Goal: Use online tool/utility

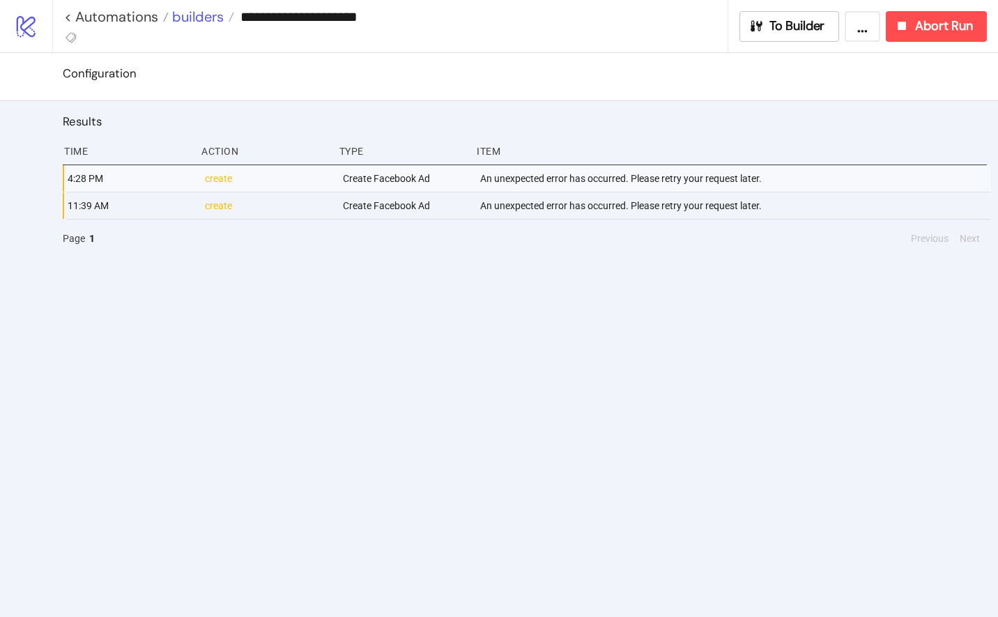
click at [192, 22] on span "builders" at bounding box center [196, 17] width 55 height 18
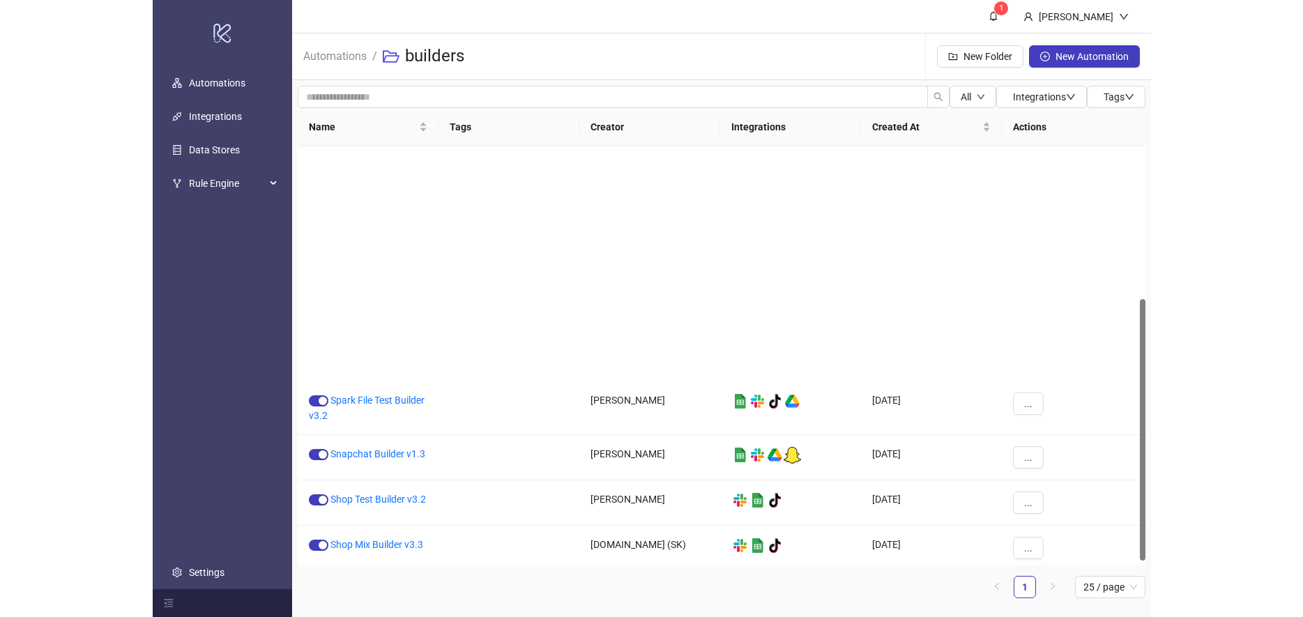
scroll to position [250, 0]
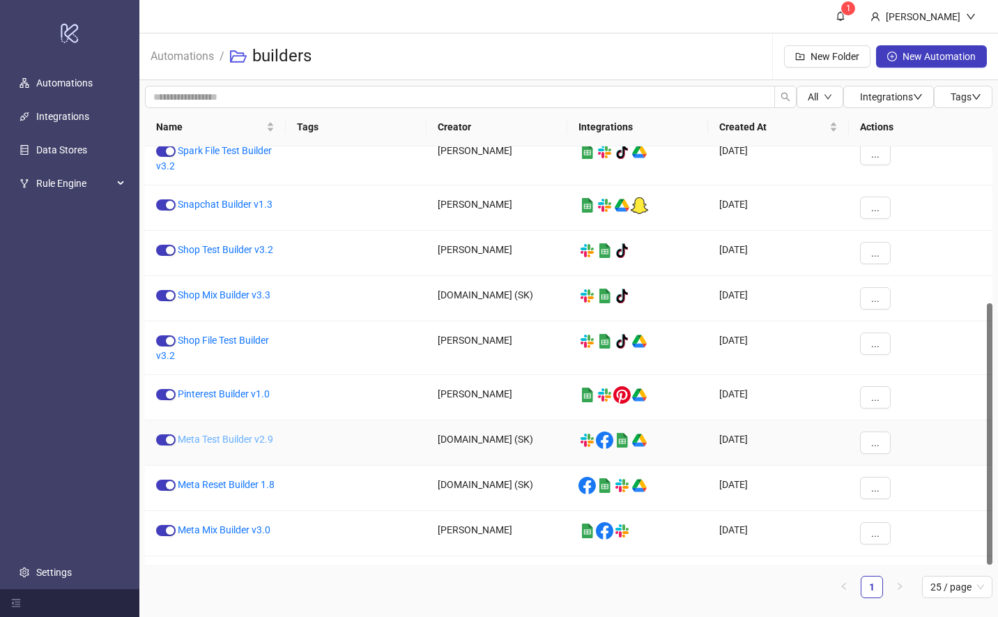
click at [223, 439] on link "Meta Test Builder v2.9" at bounding box center [226, 439] width 96 height 11
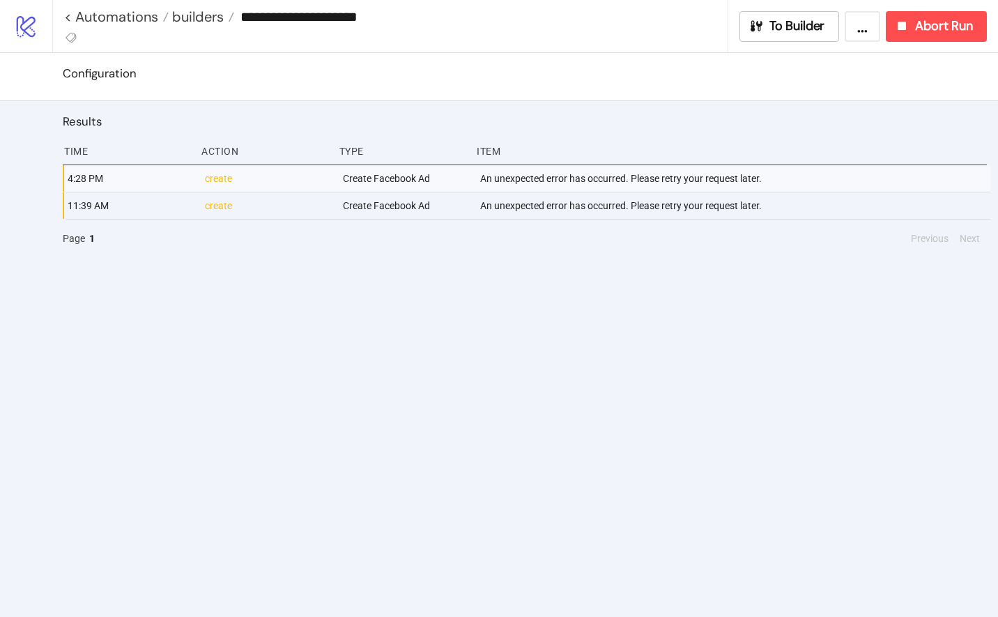
type input "**********"
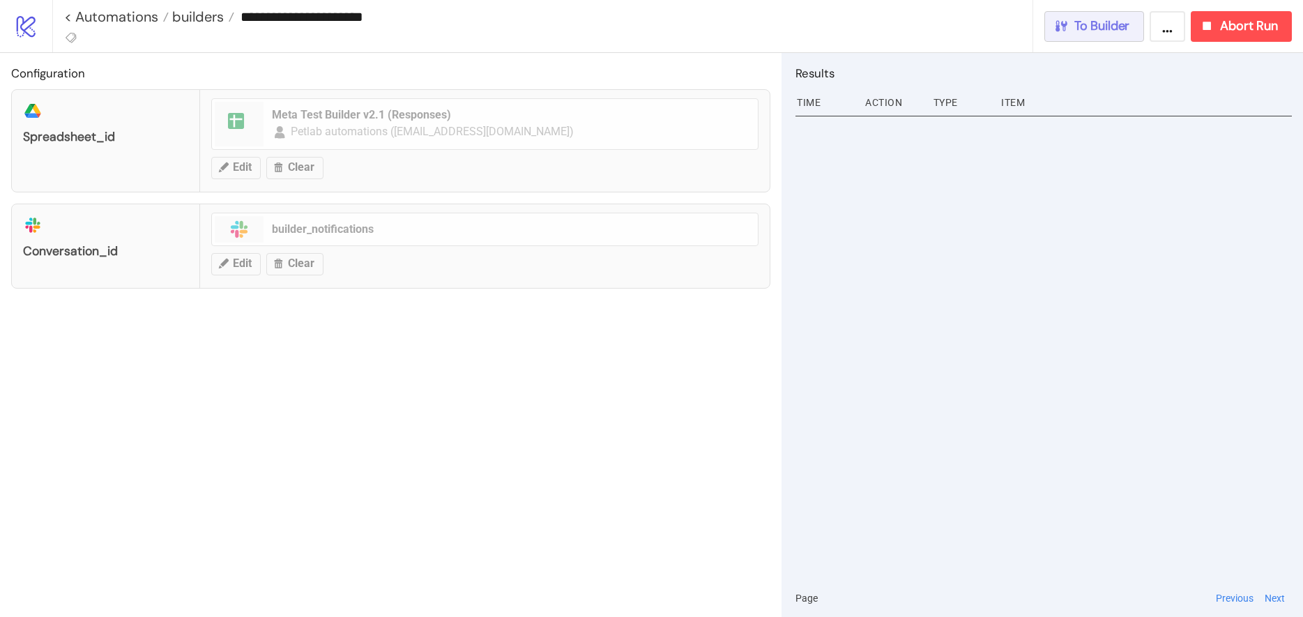
click at [998, 30] on span "To Builder" at bounding box center [1102, 26] width 56 height 16
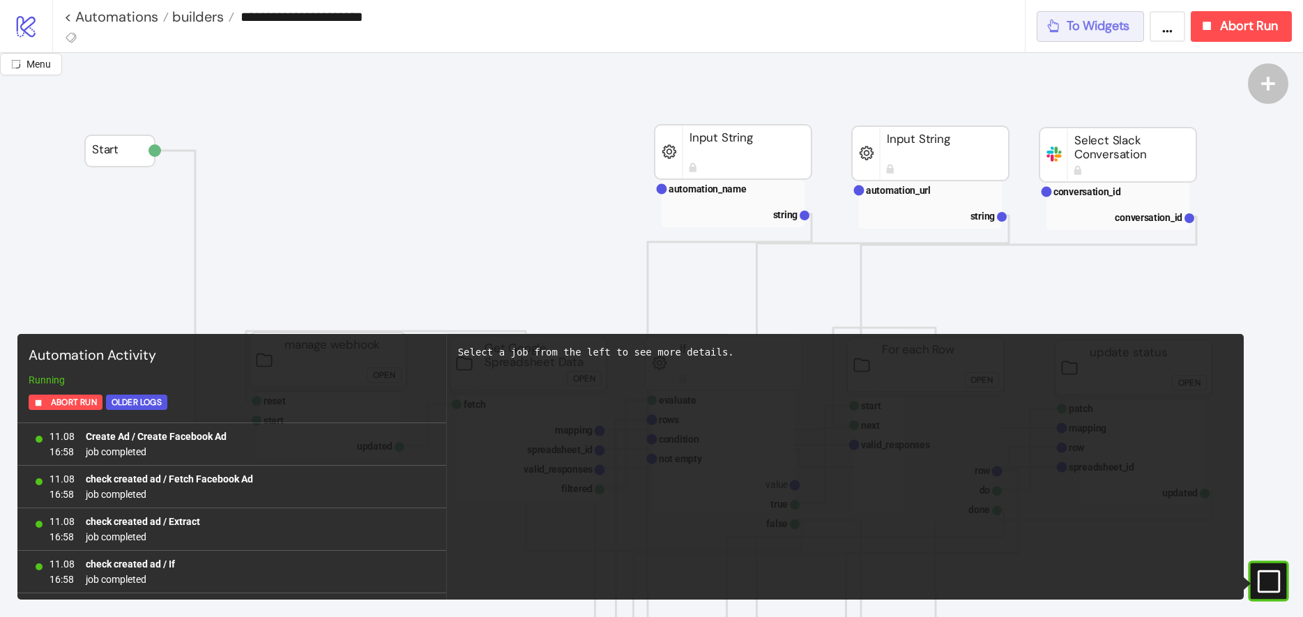
scroll to position [1270, 0]
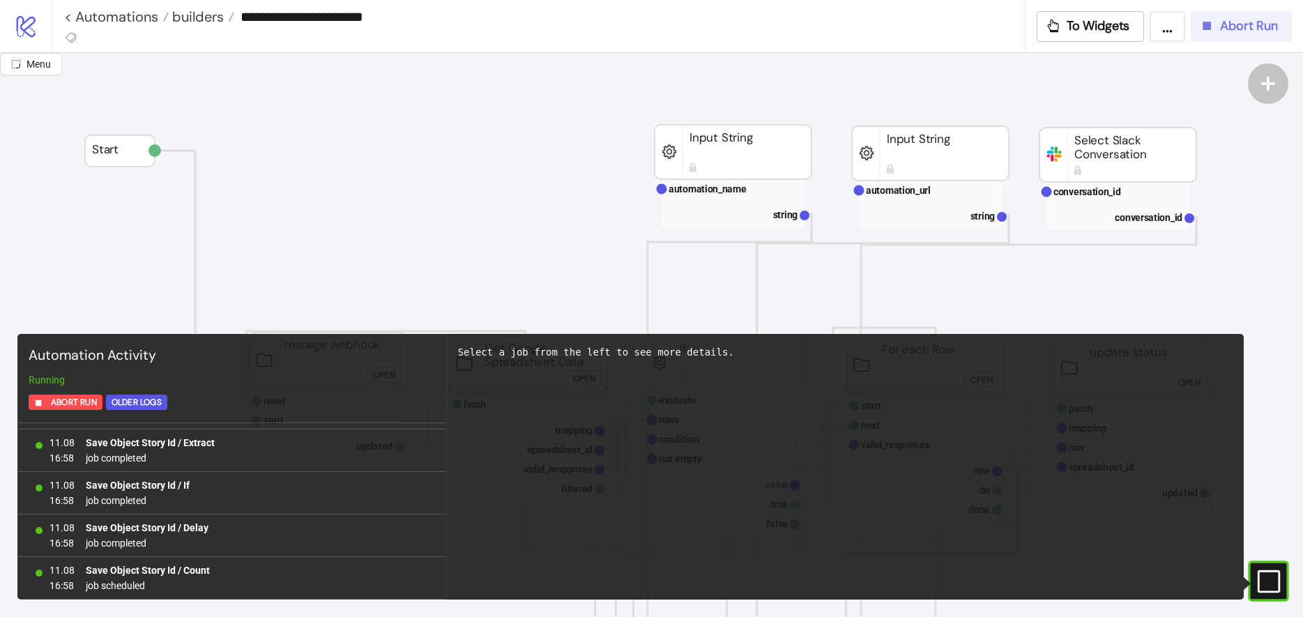
click at [998, 34] on button "Abort Run" at bounding box center [1241, 26] width 101 height 31
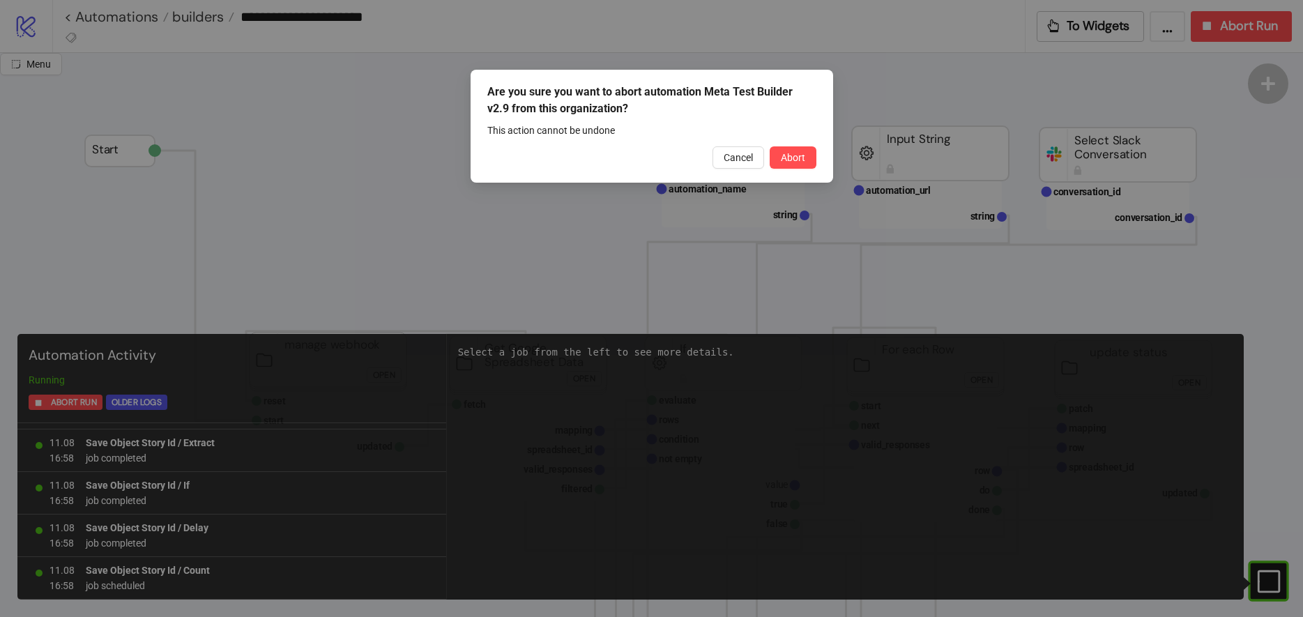
click at [798, 159] on span "Abort" at bounding box center [793, 157] width 24 height 11
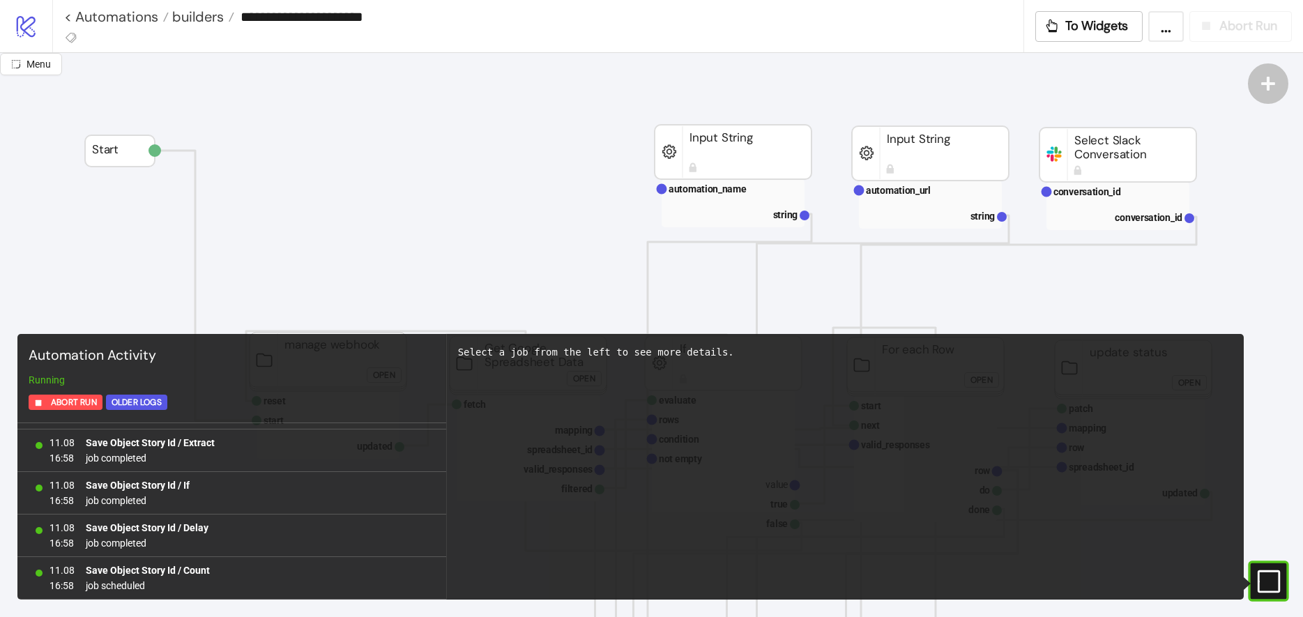
scroll to position [0, 0]
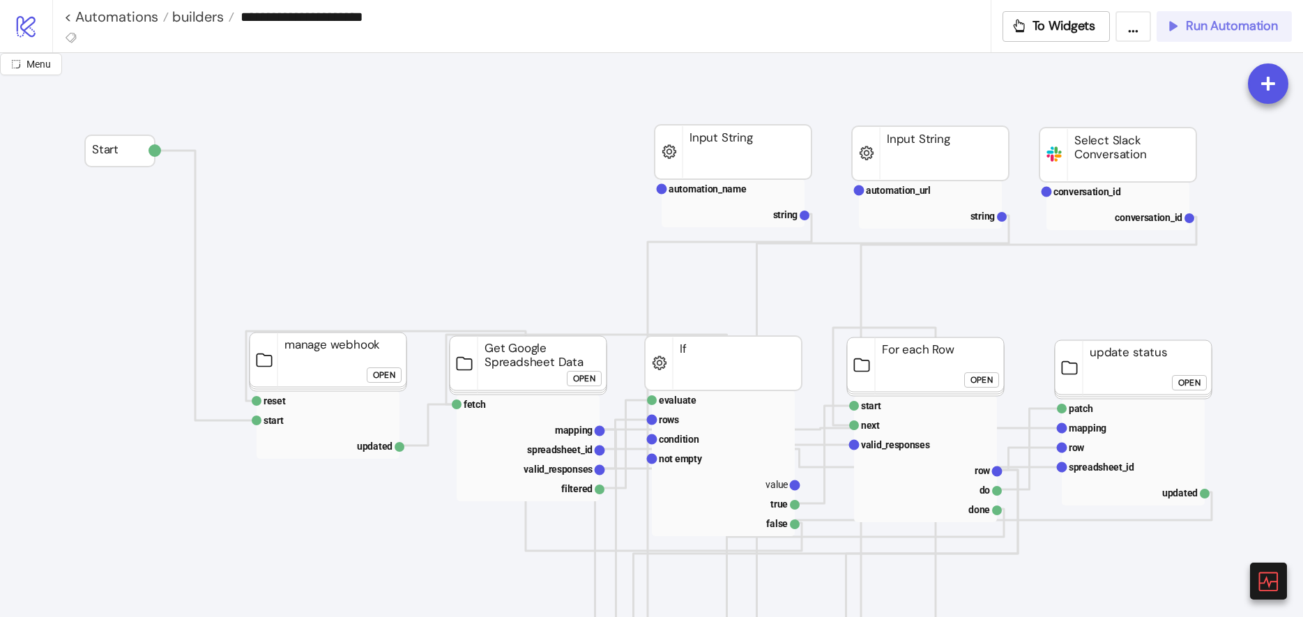
click at [998, 32] on span "Run Automation" at bounding box center [1232, 26] width 92 height 16
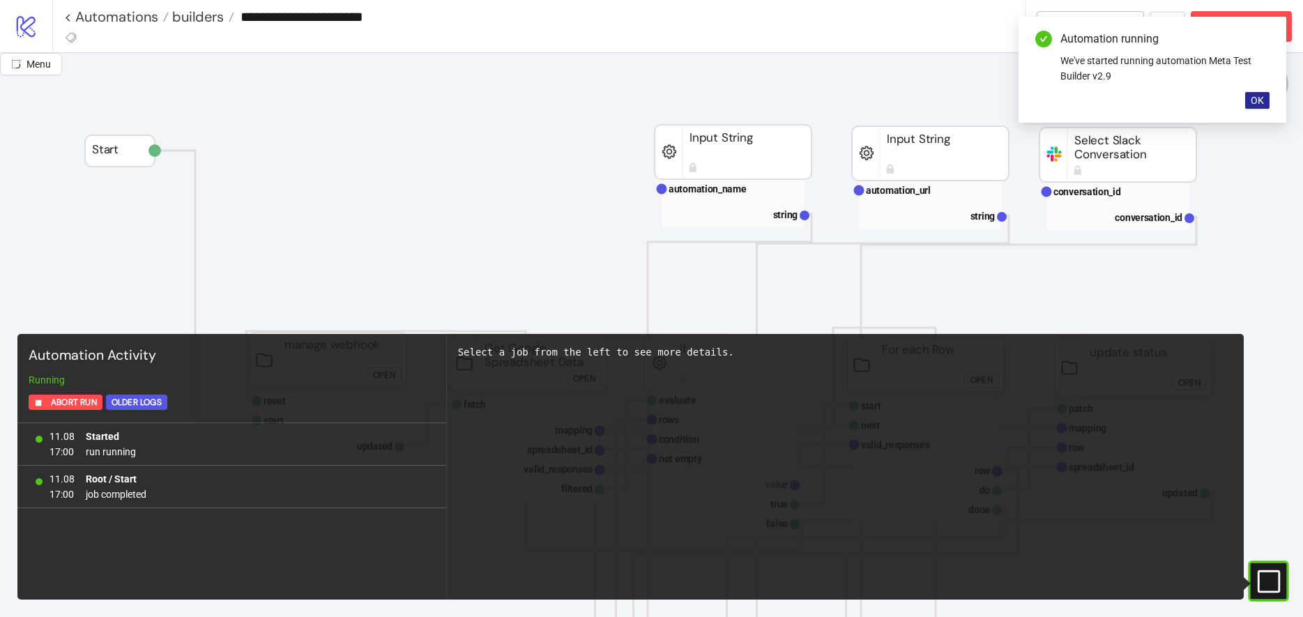
click at [998, 99] on span "OK" at bounding box center [1257, 100] width 13 height 11
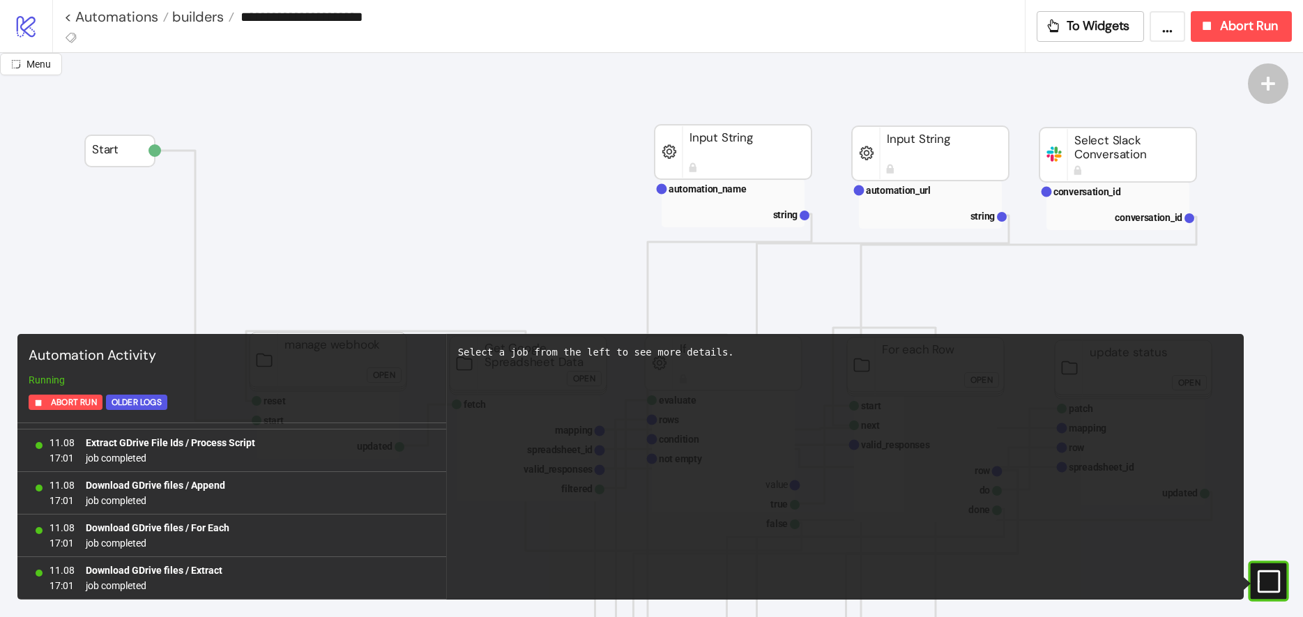
scroll to position [1072, 0]
